Goal: Task Accomplishment & Management: Complete application form

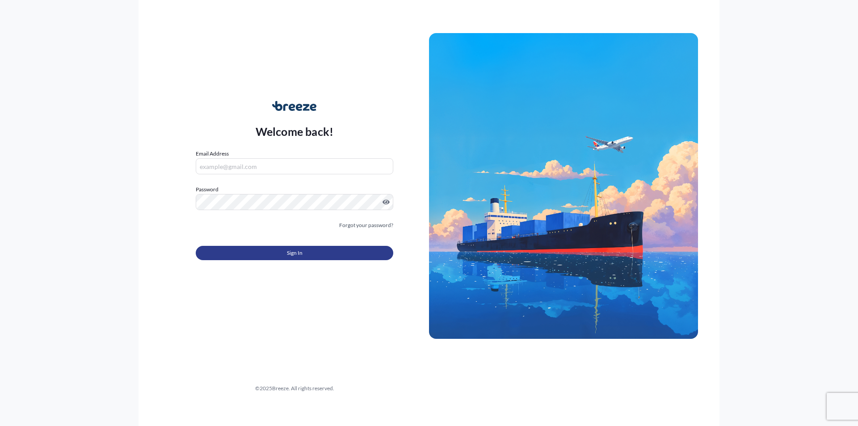
type input "[EMAIL_ADDRESS][DOMAIN_NAME]"
click at [293, 253] on span "Sign In" at bounding box center [295, 252] width 16 height 9
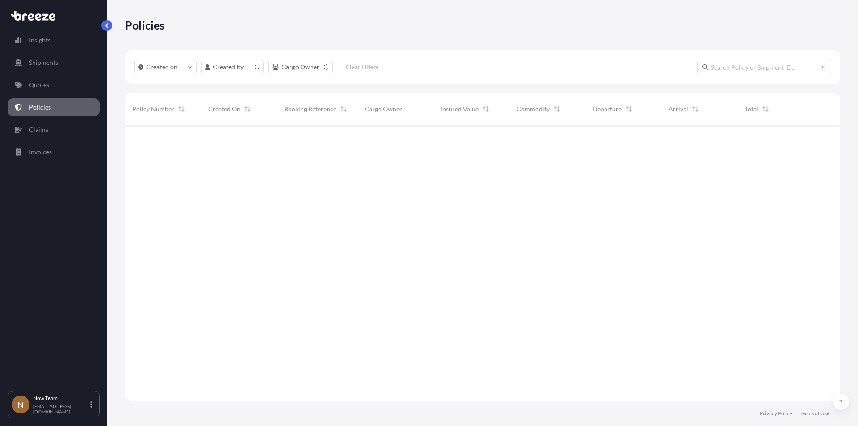
scroll to position [274, 708]
click at [44, 87] on p "Quotes" at bounding box center [39, 84] width 20 height 9
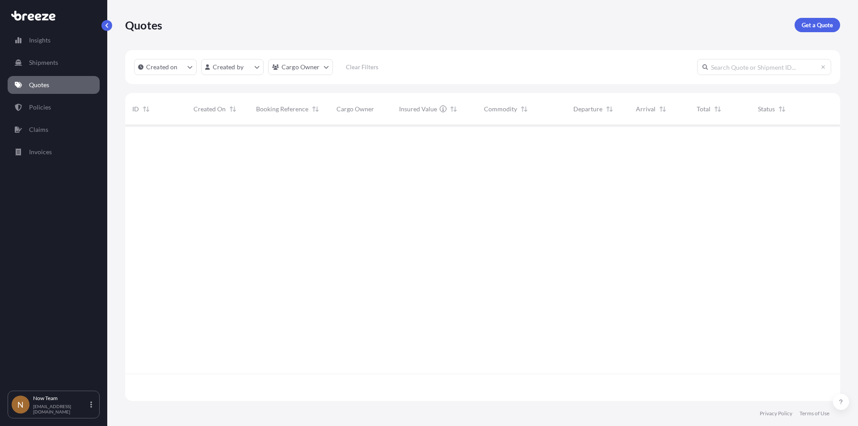
scroll to position [274, 708]
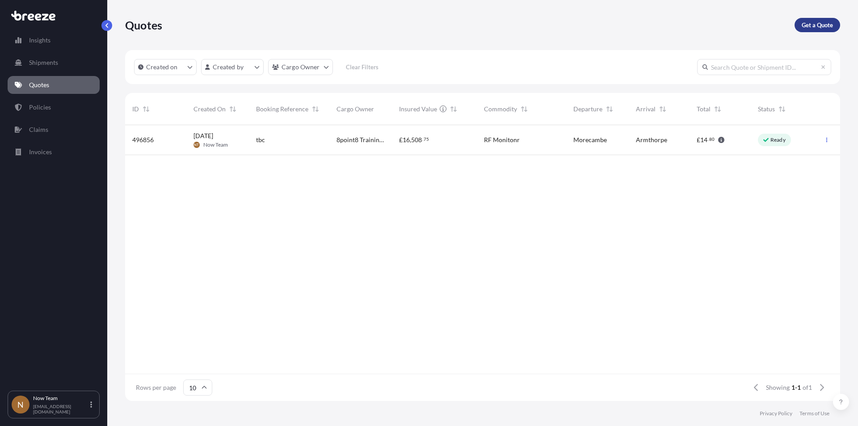
click at [817, 22] on p "Get a Quote" at bounding box center [816, 25] width 31 height 9
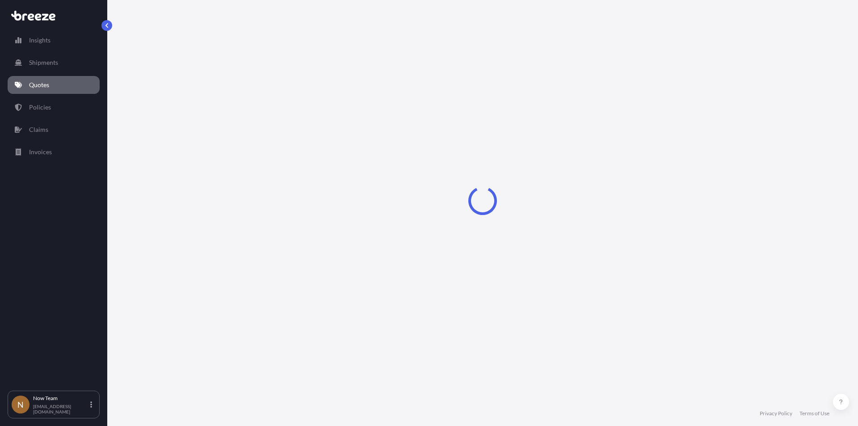
select select "Sea"
select select "1"
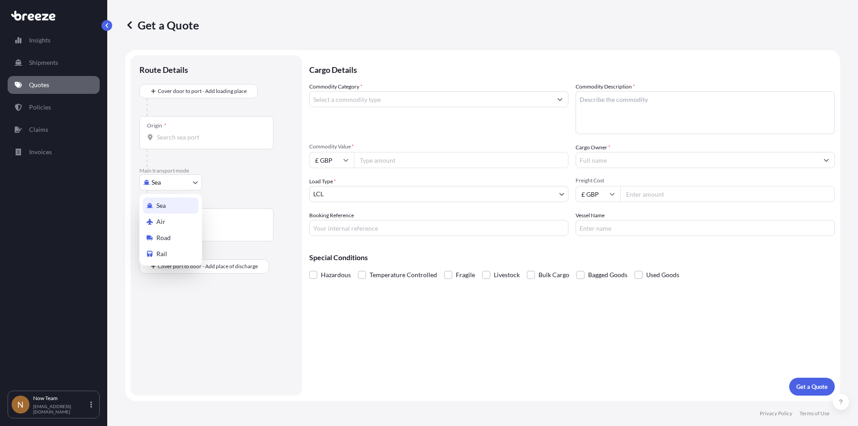
click at [195, 182] on body "Insights Shipments Quotes Policies Claims Invoices N Now Team [EMAIL_ADDRESS][D…" at bounding box center [429, 213] width 858 height 426
click at [175, 235] on div "Road" at bounding box center [170, 238] width 55 height 16
select select "Road"
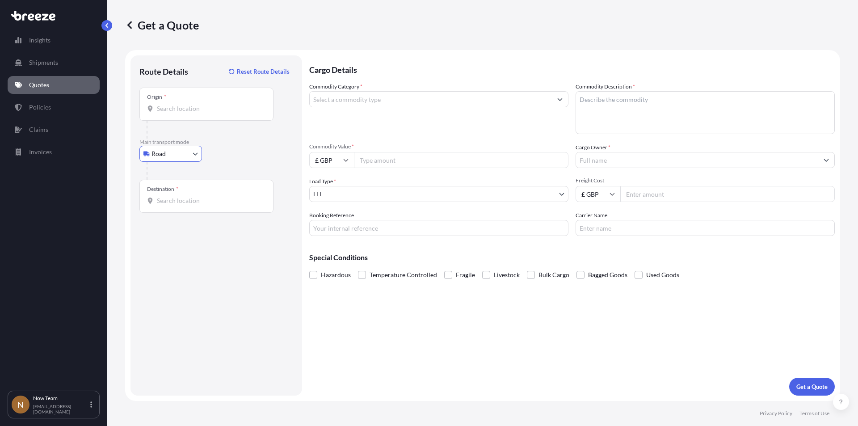
click at [182, 102] on div "Origin *" at bounding box center [206, 104] width 134 height 33
click at [182, 104] on input "Origin *" at bounding box center [209, 108] width 105 height 9
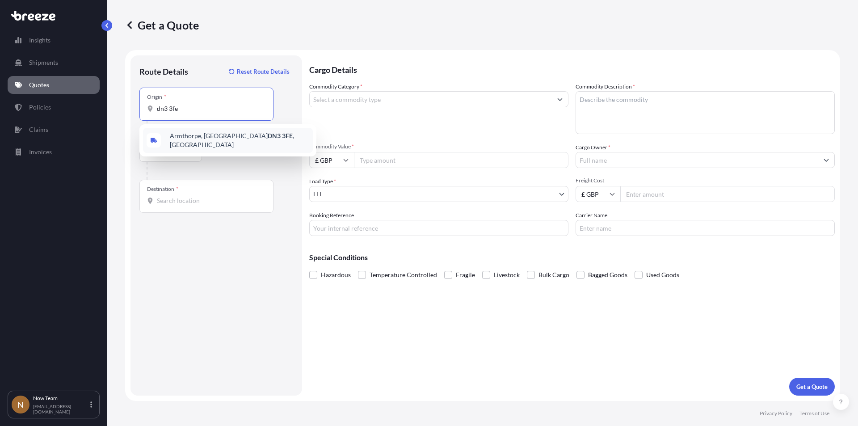
click at [183, 138] on span "Armthorpe, Doncaster DN3 3FE , [GEOGRAPHIC_DATA]" at bounding box center [239, 140] width 139 height 18
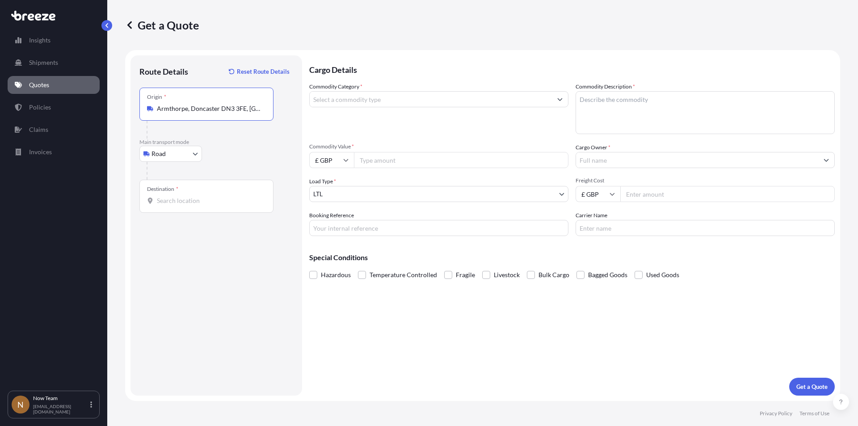
type input "Armthorpe, Doncaster DN3 3FE, [GEOGRAPHIC_DATA]"
click at [176, 206] on div "Destination *" at bounding box center [206, 196] width 134 height 33
click at [176, 205] on input "Destination *" at bounding box center [209, 200] width 105 height 9
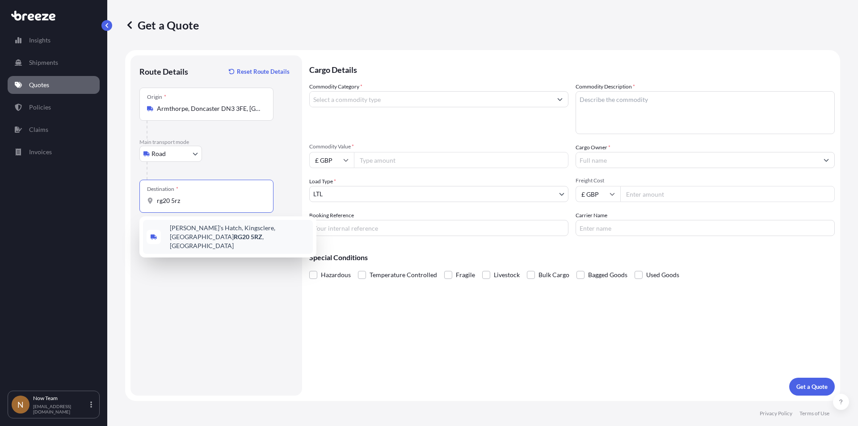
click at [185, 230] on span "[PERSON_NAME][STREET_ADDRESS]" at bounding box center [239, 236] width 139 height 27
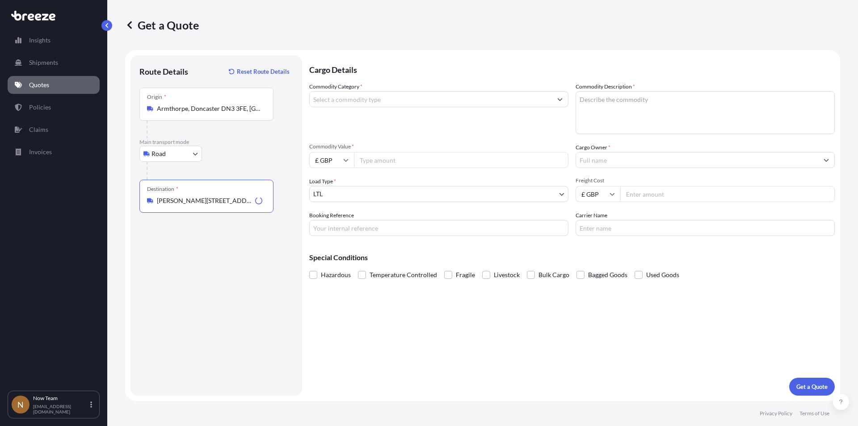
type input "[PERSON_NAME][STREET_ADDRESS]"
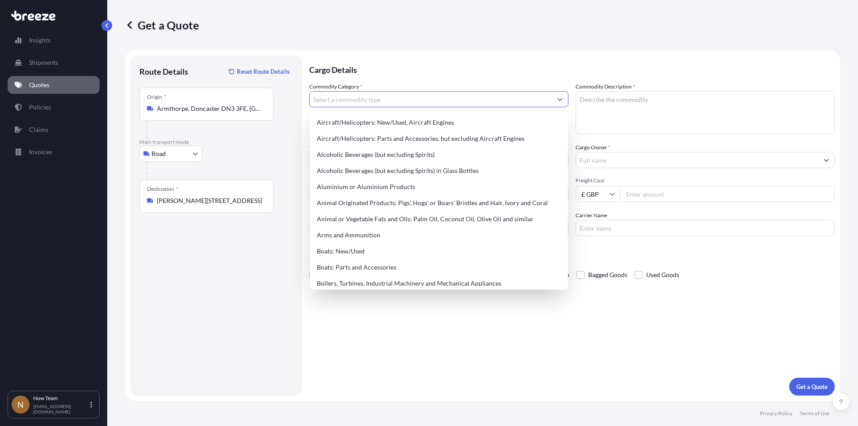
click at [380, 96] on input "Commodity Category *" at bounding box center [431, 99] width 242 height 16
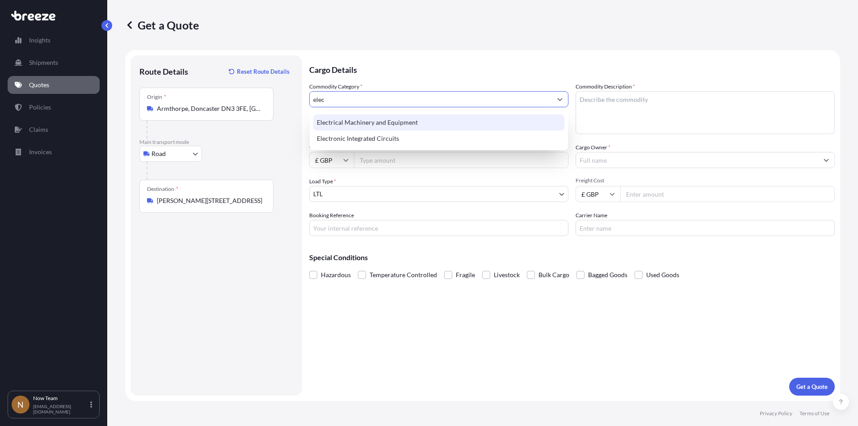
click at [379, 122] on div "Electrical Machinery and Equipment" at bounding box center [438, 122] width 251 height 16
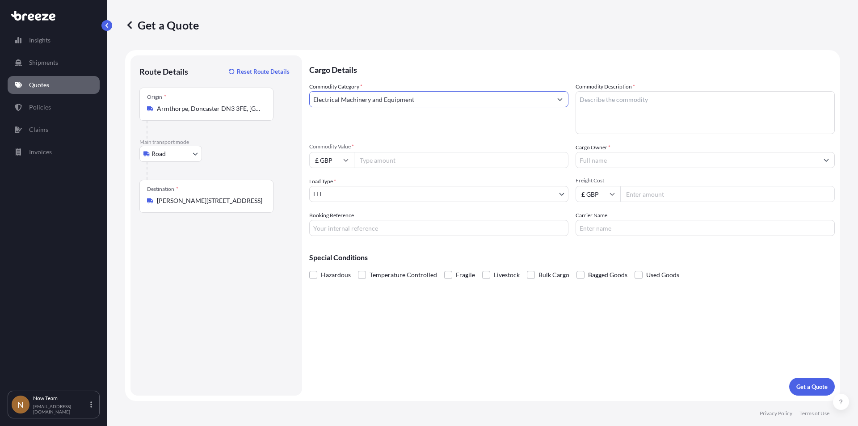
type input "Electrical Machinery and Equipment"
click at [620, 106] on textarea "Commodity Description *" at bounding box center [704, 112] width 259 height 43
type textarea "f"
type textarea "G"
type textarea "Full arrest"
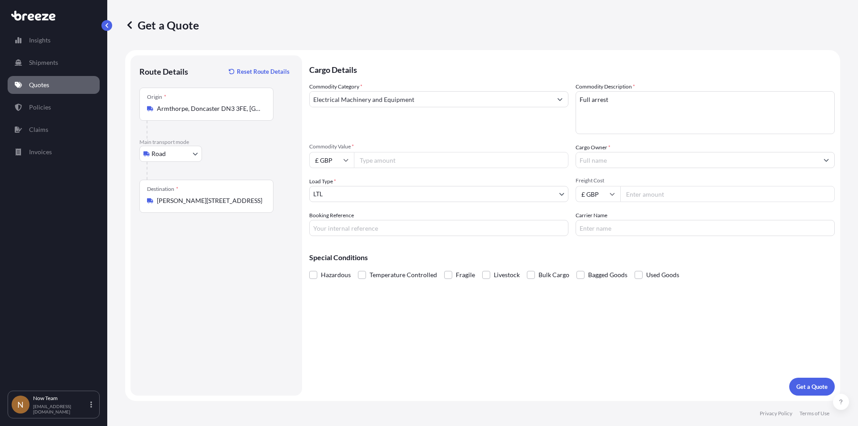
click at [417, 164] on input "Commodity Value *" at bounding box center [461, 160] width 214 height 16
type input "350"
click at [359, 223] on input "Booking Reference" at bounding box center [438, 228] width 259 height 16
type input "S"
type input "SNTG00189801-16528"
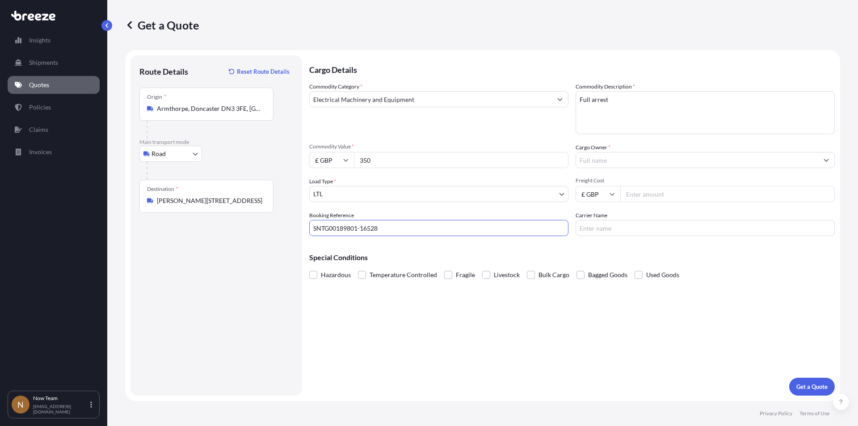
click at [632, 158] on input "Cargo Owner *" at bounding box center [697, 160] width 242 height 16
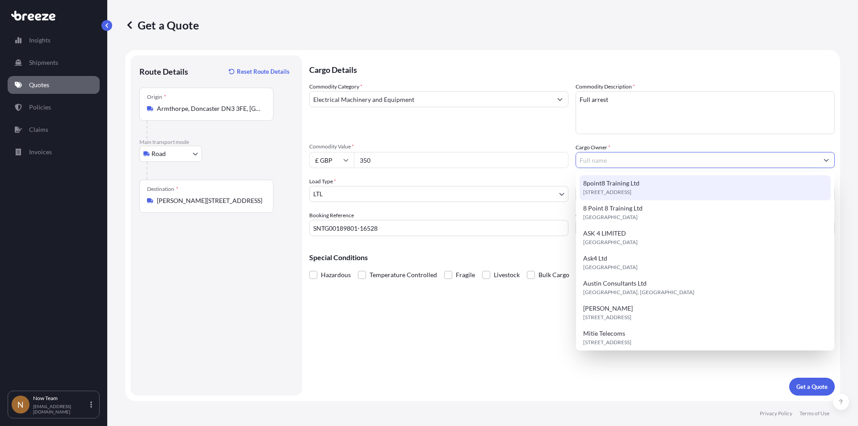
click at [620, 189] on span "[STREET_ADDRESS]" at bounding box center [607, 192] width 48 height 9
type input "8point8 Training Ltd"
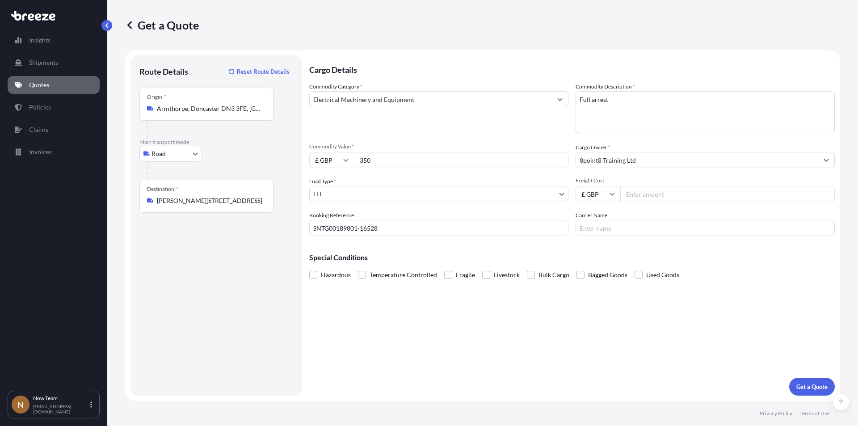
click at [657, 197] on input "Freight Cost" at bounding box center [727, 194] width 214 height 16
type input "5.54"
click at [620, 222] on input "Carrier Name" at bounding box center [704, 228] width 259 height 16
type input "Fedex"
click at [720, 268] on div "Hazardous Temperature Controlled Fragile Livestock Bulk Cargo Bagged Goods Used…" at bounding box center [571, 274] width 525 height 13
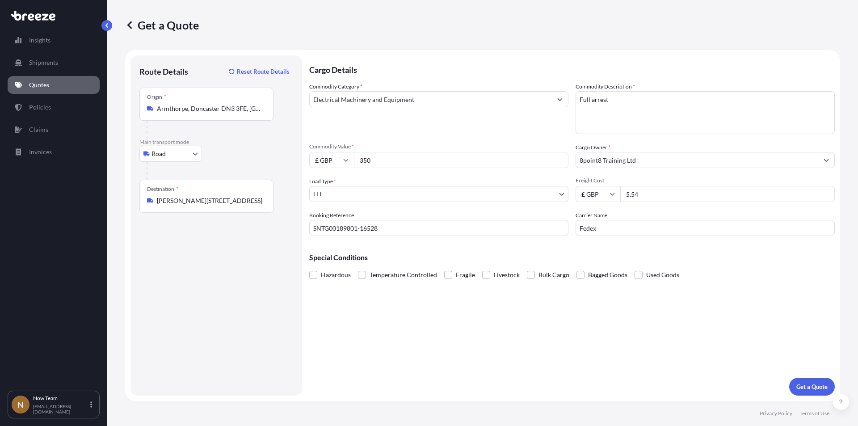
click at [648, 192] on input "5.54" at bounding box center [727, 194] width 214 height 16
type input "5.65"
click at [809, 389] on p "Get a Quote" at bounding box center [811, 386] width 31 height 9
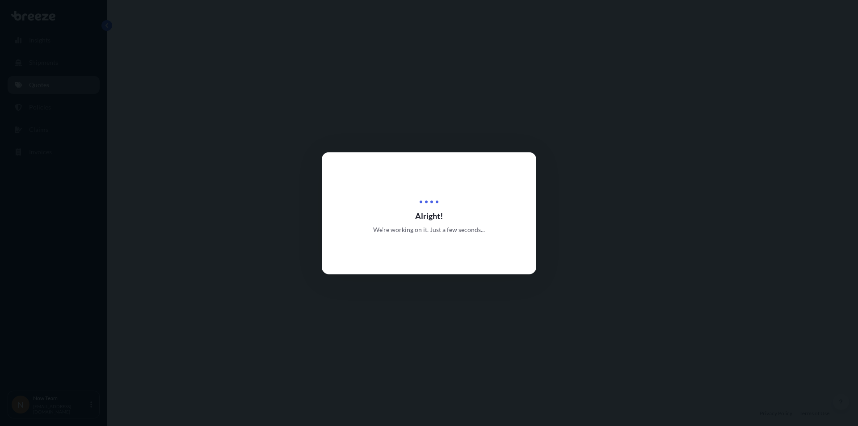
select select "Road"
select select "1"
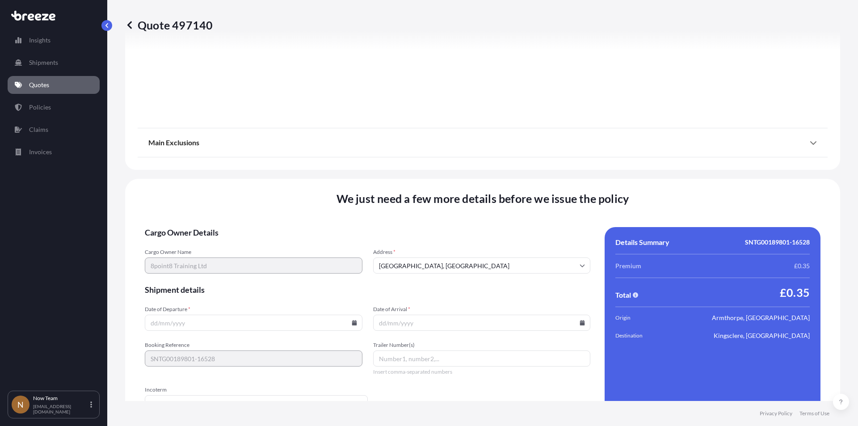
scroll to position [992, 0]
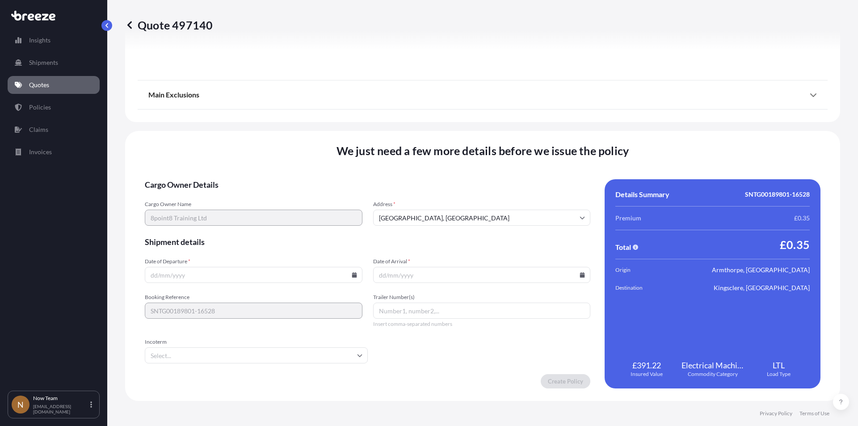
click at [352, 275] on icon at bounding box center [354, 274] width 5 height 5
click at [231, 212] on button "20" at bounding box center [231, 212] width 14 height 14
type input "[DATE]"
click at [575, 270] on input "Date of Arrival *" at bounding box center [482, 275] width 218 height 16
click at [579, 273] on icon at bounding box center [581, 274] width 5 height 5
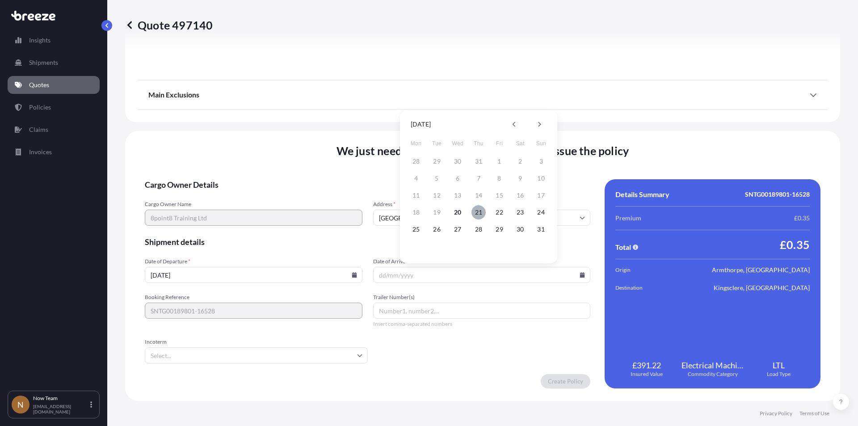
click at [481, 214] on button "21" at bounding box center [478, 212] width 14 height 14
type input "[DATE]"
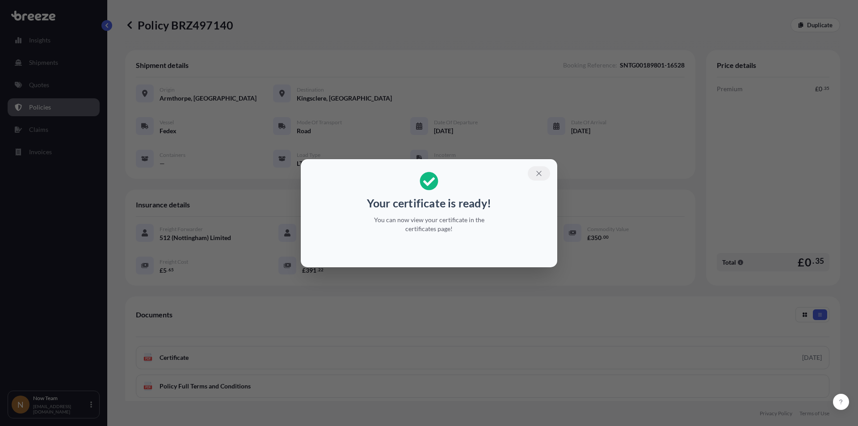
click at [541, 172] on icon "button" at bounding box center [538, 173] width 5 height 5
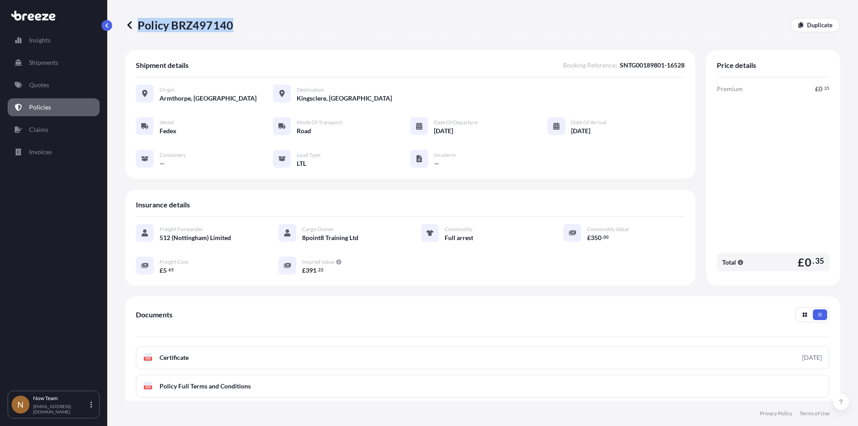
drag, startPoint x: 243, startPoint y: 22, endPoint x: 231, endPoint y: 25, distance: 12.3
click at [231, 25] on div "Policy BRZ497140 Duplicate" at bounding box center [482, 25] width 715 height 14
copy p "Policy BRZ497140"
